Goal: Transaction & Acquisition: Purchase product/service

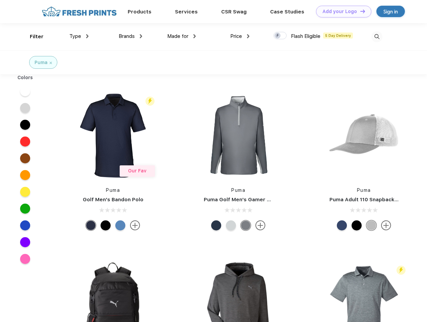
click at [342, 11] on link "Add your Logo Design Tool" at bounding box center [343, 12] width 55 height 12
click at [0, 0] on div "Design Tool" at bounding box center [0, 0] width 0 height 0
click at [360, 11] on link "Add your Logo Design Tool" at bounding box center [343, 12] width 55 height 12
click at [32, 37] on div "Filter" at bounding box center [37, 37] width 14 height 8
click at [79, 36] on span "Type" at bounding box center [75, 36] width 12 height 6
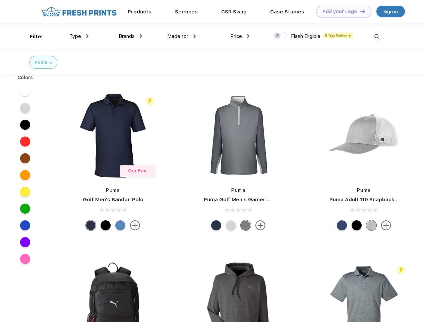
click at [131, 36] on span "Brands" at bounding box center [127, 36] width 16 height 6
click at [182, 36] on span "Made for" at bounding box center [177, 36] width 21 height 6
click at [240, 36] on span "Price" at bounding box center [236, 36] width 12 height 6
click at [280, 36] on div at bounding box center [280, 35] width 13 height 7
click at [278, 36] on input "checkbox" at bounding box center [276, 34] width 4 height 4
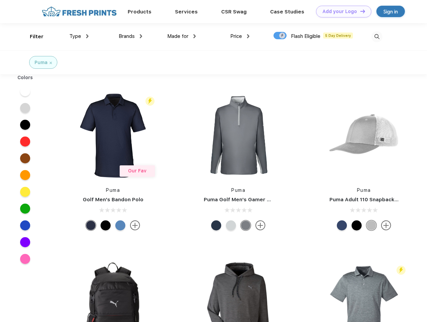
click at [377, 37] on img at bounding box center [377, 36] width 11 height 11
